Goal: Navigation & Orientation: Find specific page/section

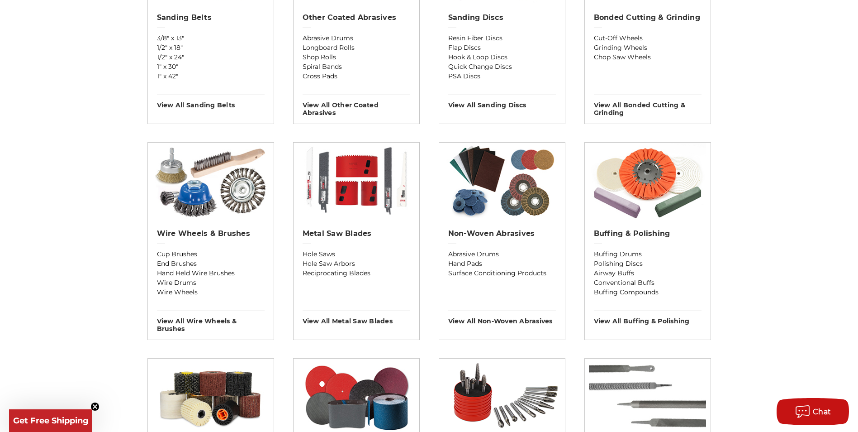
scroll to position [422, 0]
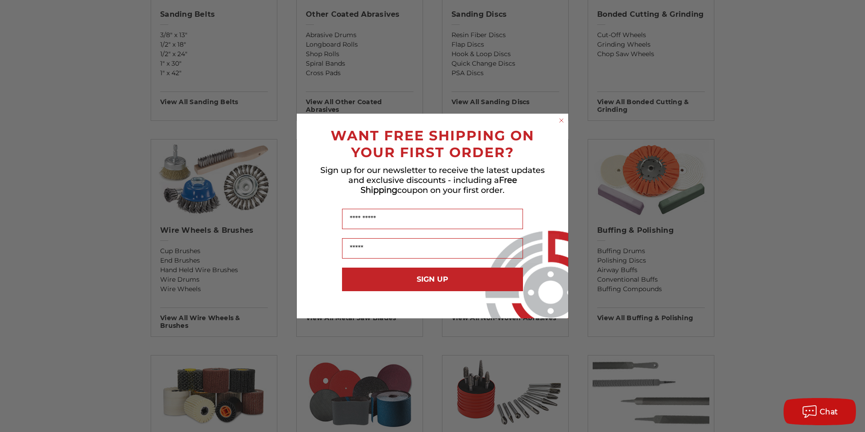
click at [560, 119] on icon "Close dialog" at bounding box center [562, 121] width 4 height 4
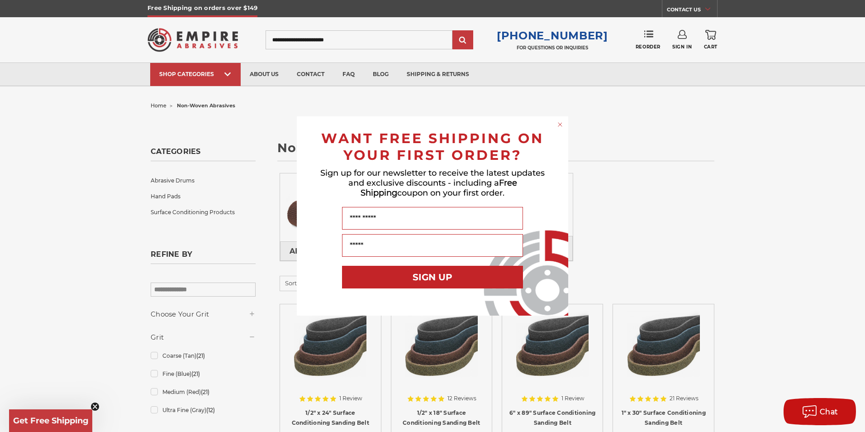
click at [560, 121] on circle "Close dialog" at bounding box center [560, 124] width 9 height 9
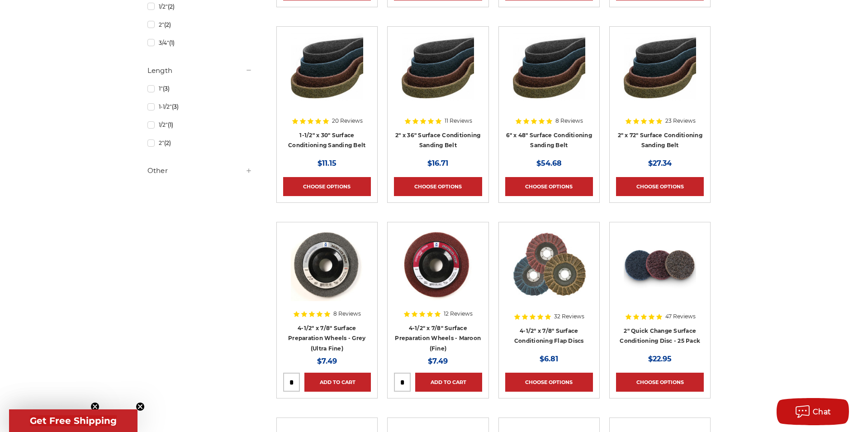
scroll to position [739, 0]
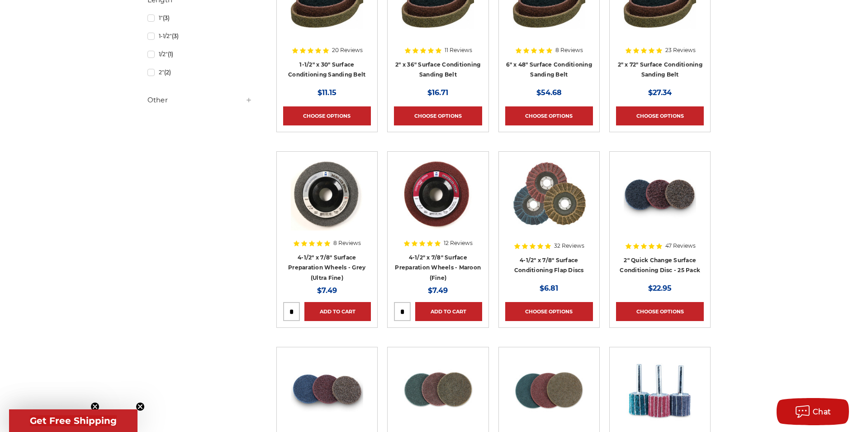
click at [643, 196] on img at bounding box center [660, 194] width 72 height 72
